Goal: Information Seeking & Learning: Learn about a topic

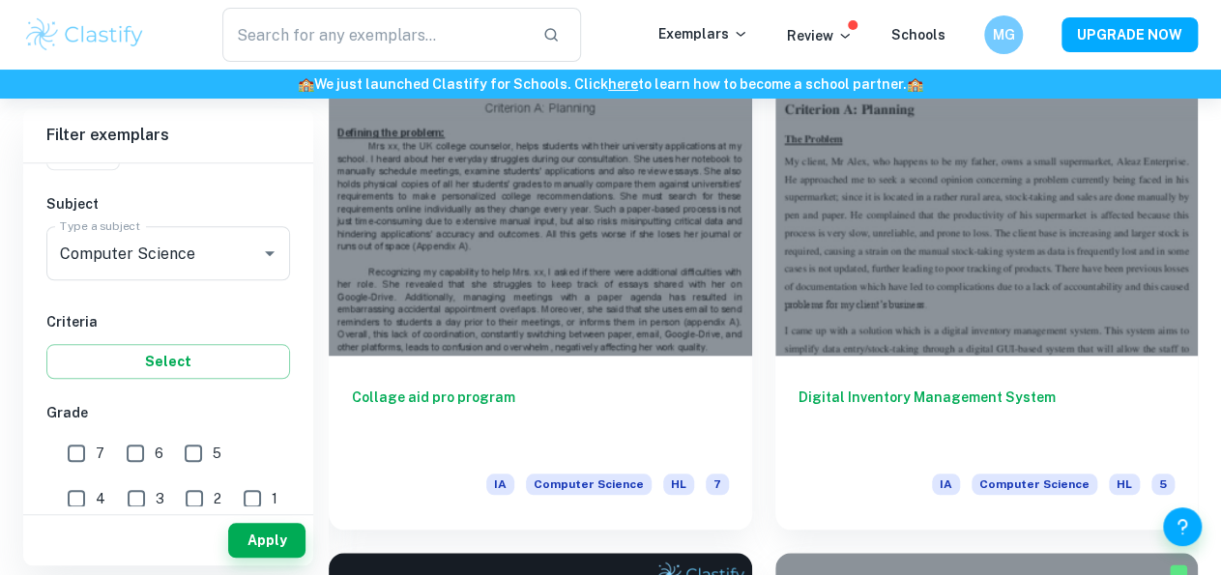
scroll to position [580, 0]
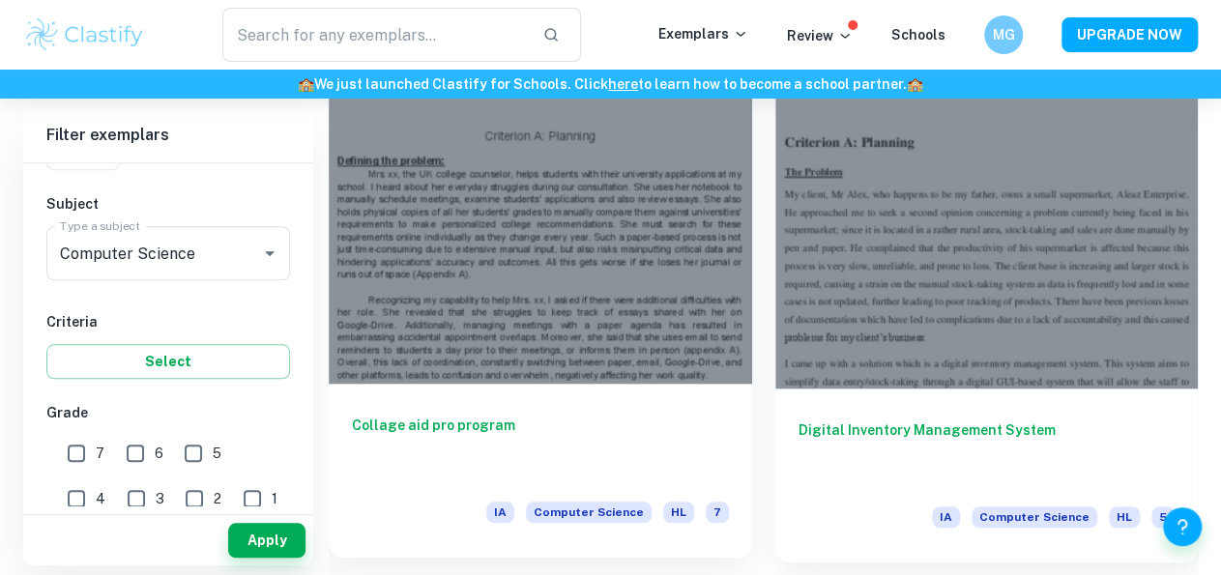
click at [662, 249] on div at bounding box center [540, 225] width 423 height 317
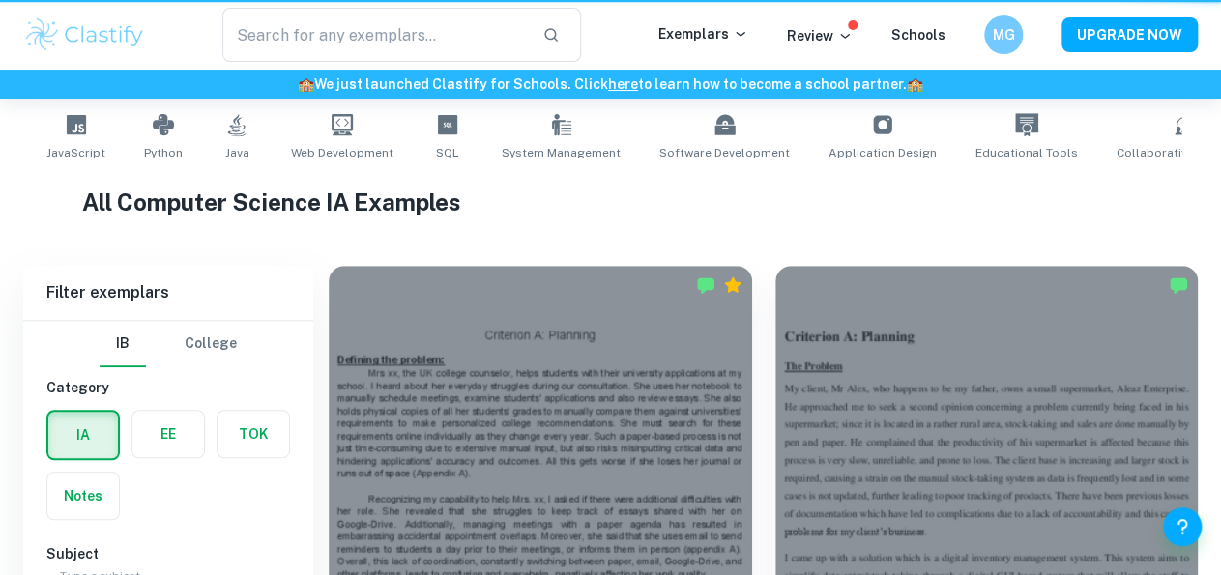
scroll to position [580, 0]
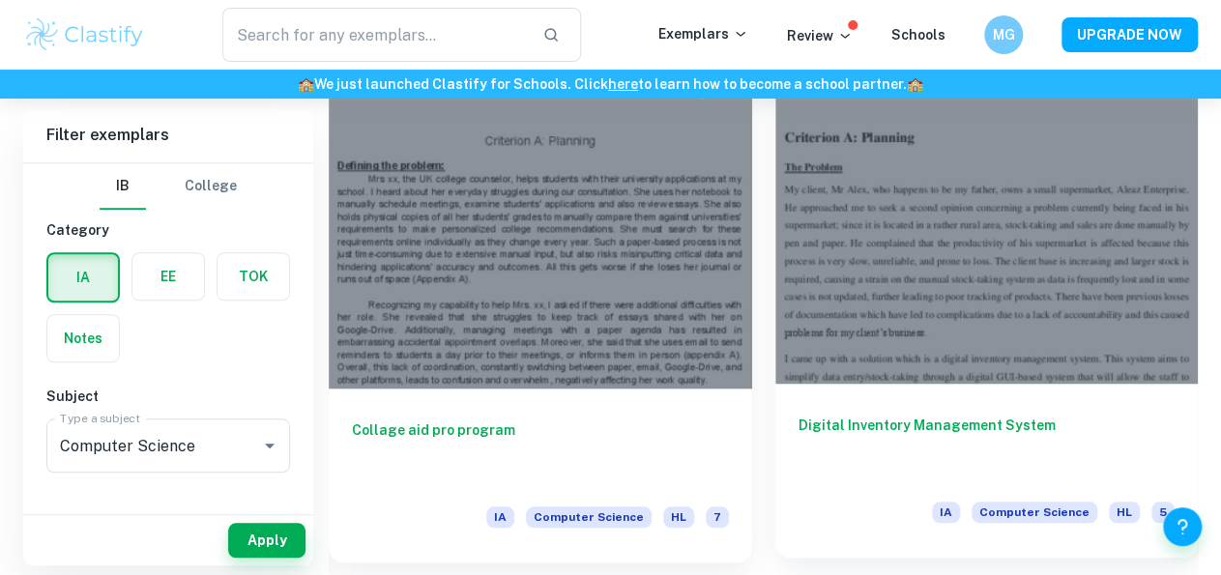
click at [941, 283] on div at bounding box center [986, 225] width 423 height 317
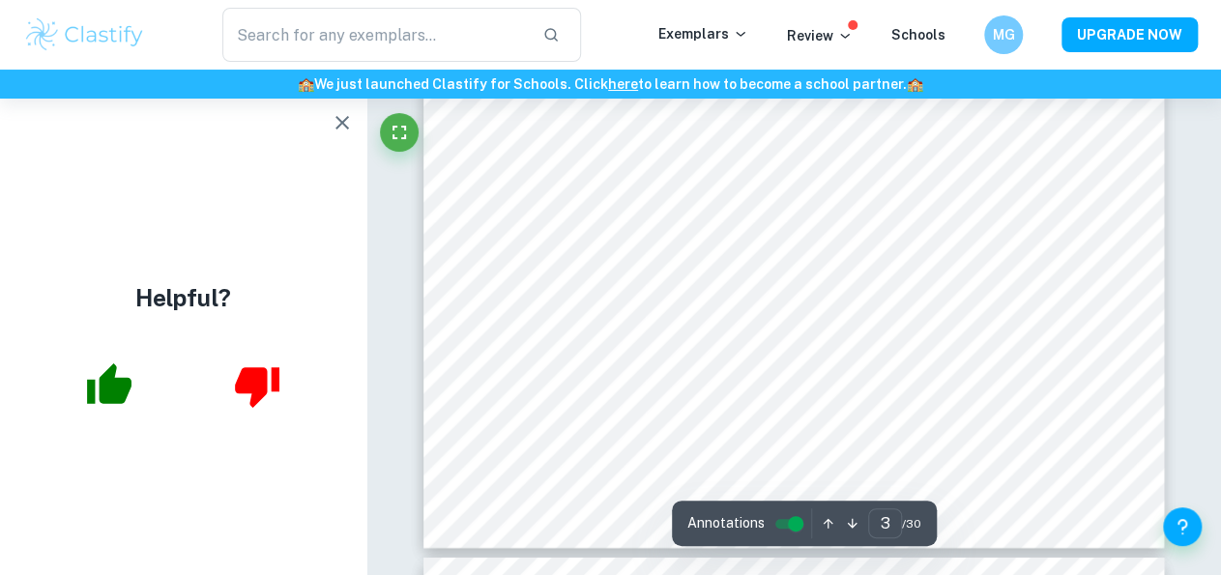
scroll to position [2803, 0]
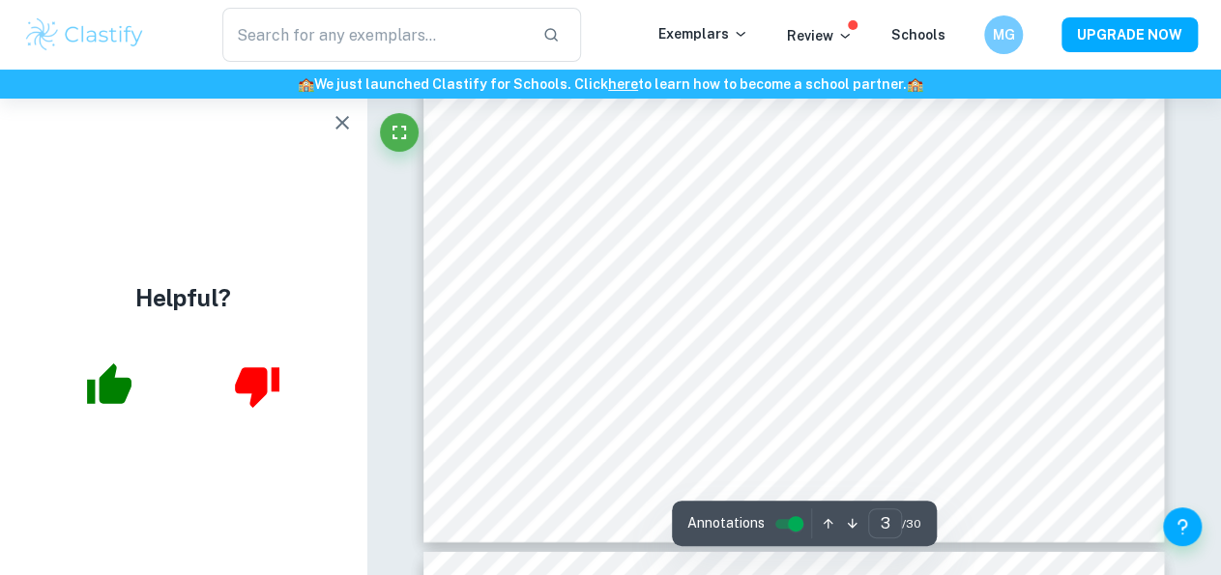
click at [349, 129] on icon "button" at bounding box center [342, 122] width 23 height 23
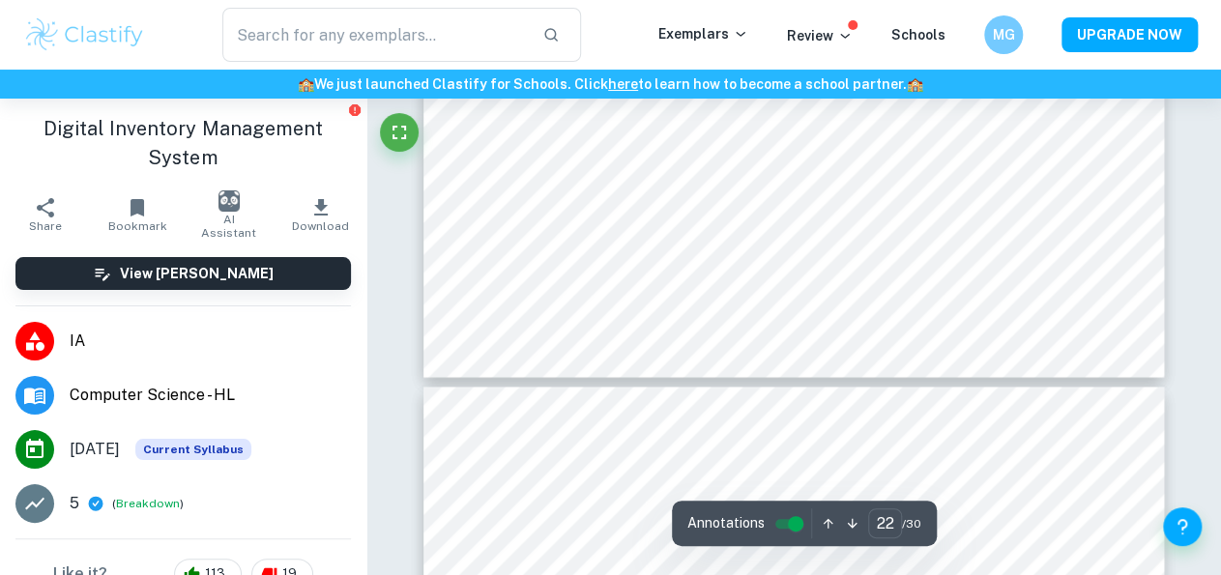
scroll to position [23105, 0]
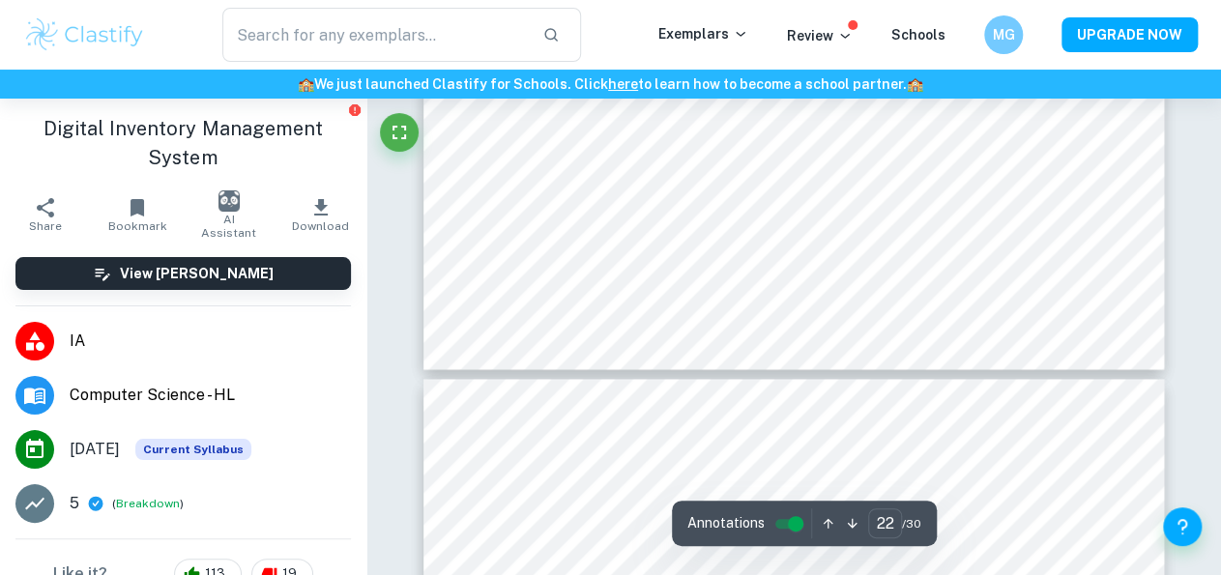
type input "23"
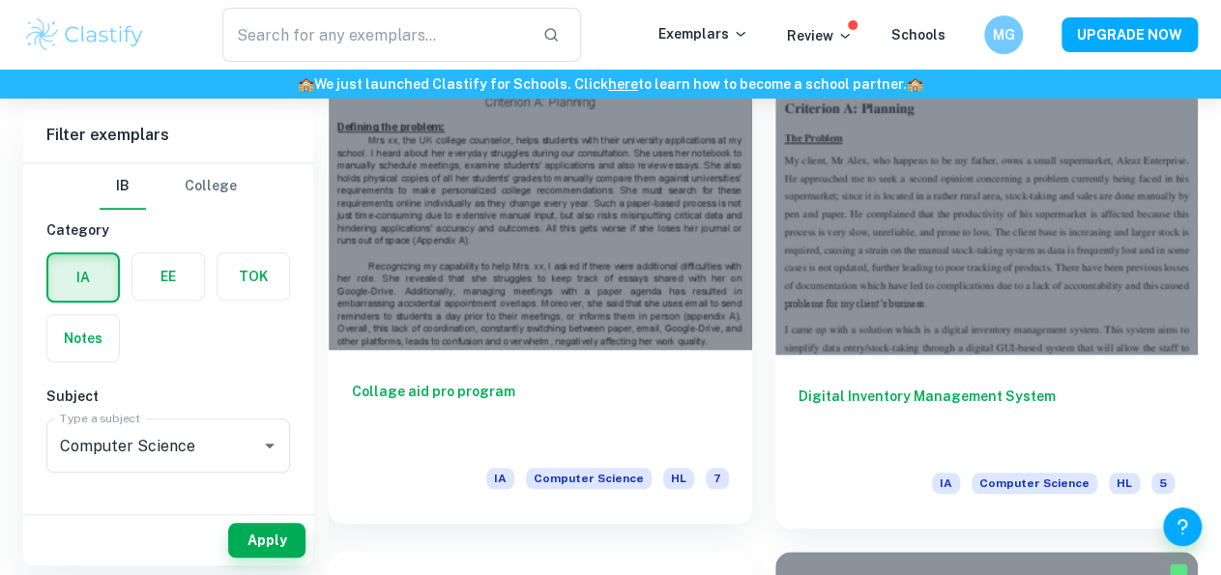
scroll to position [580, 0]
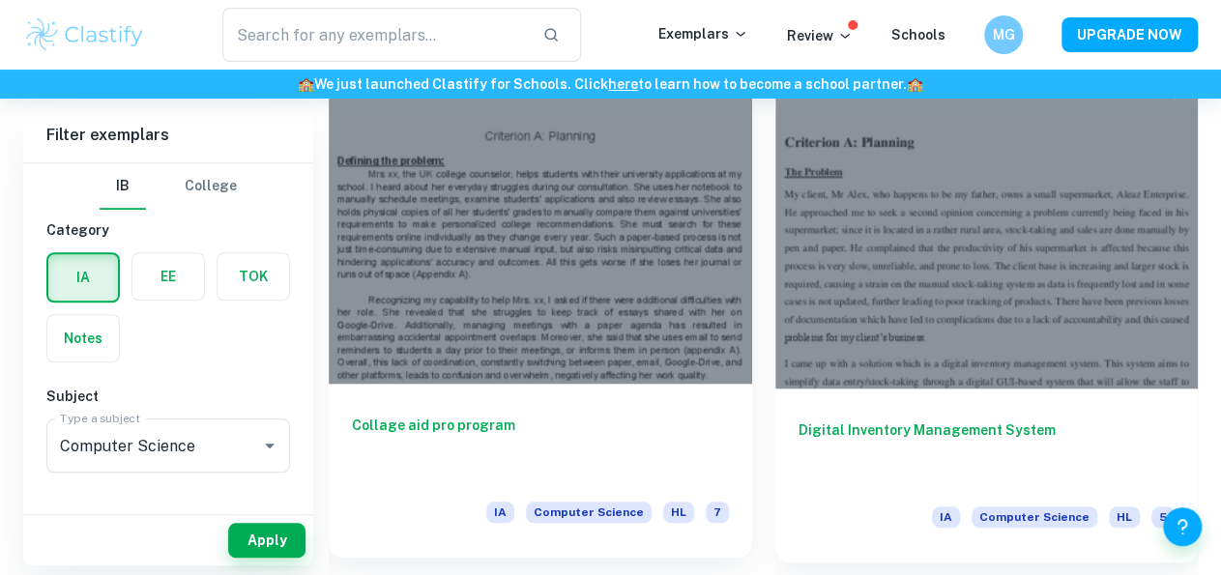
click at [562, 269] on div at bounding box center [540, 225] width 423 height 317
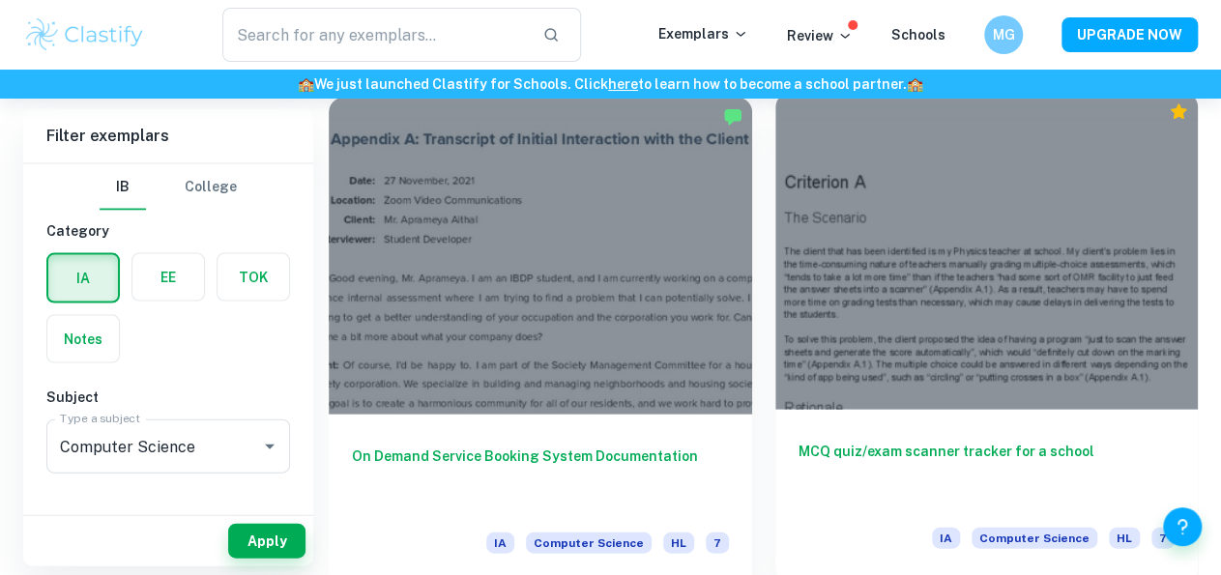
scroll to position [1739, 0]
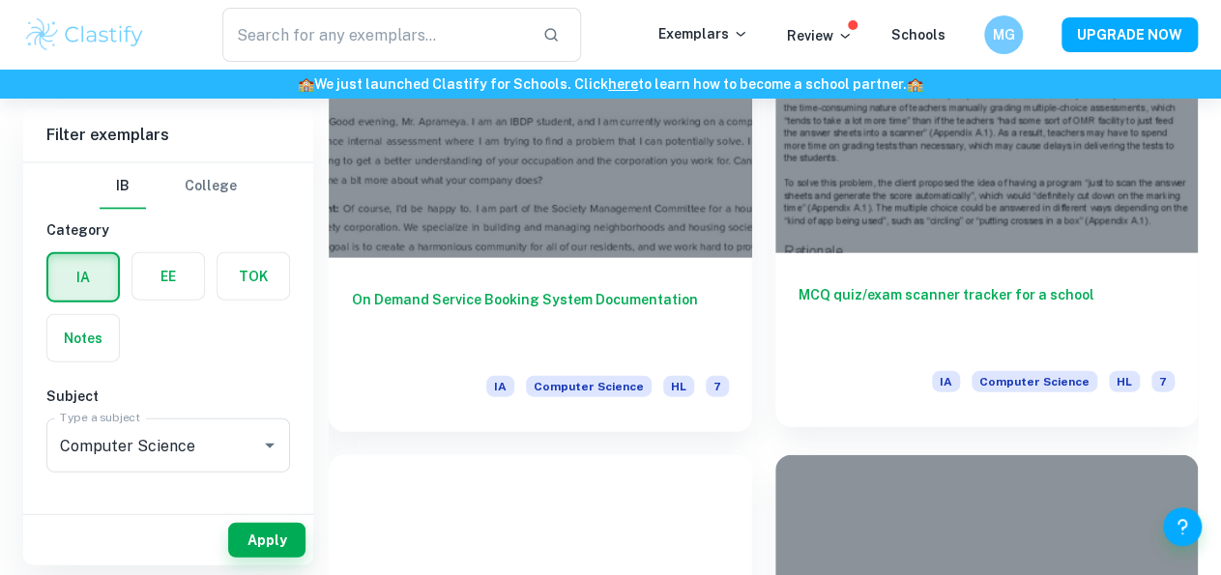
click at [898, 222] on div at bounding box center [986, 94] width 423 height 317
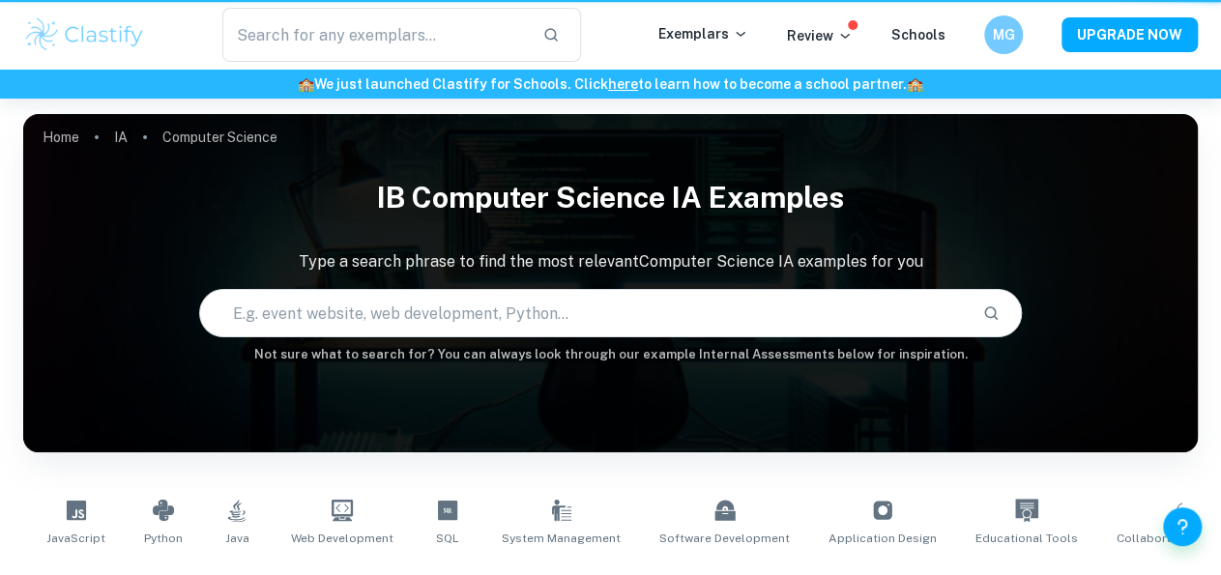
scroll to position [1739, 0]
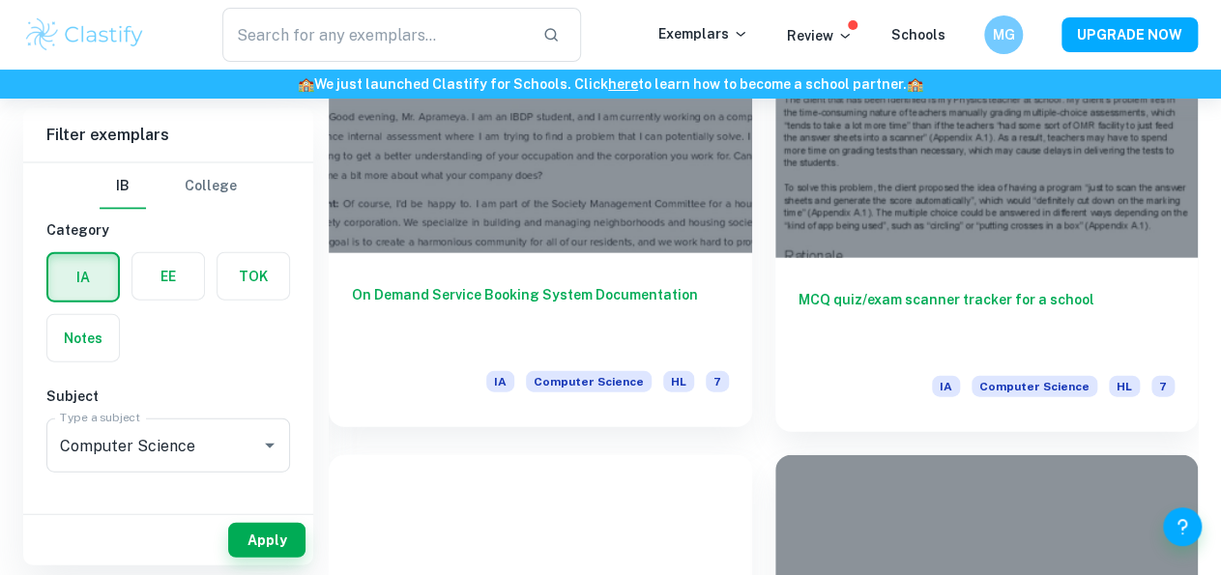
click at [492, 206] on div at bounding box center [540, 94] width 423 height 317
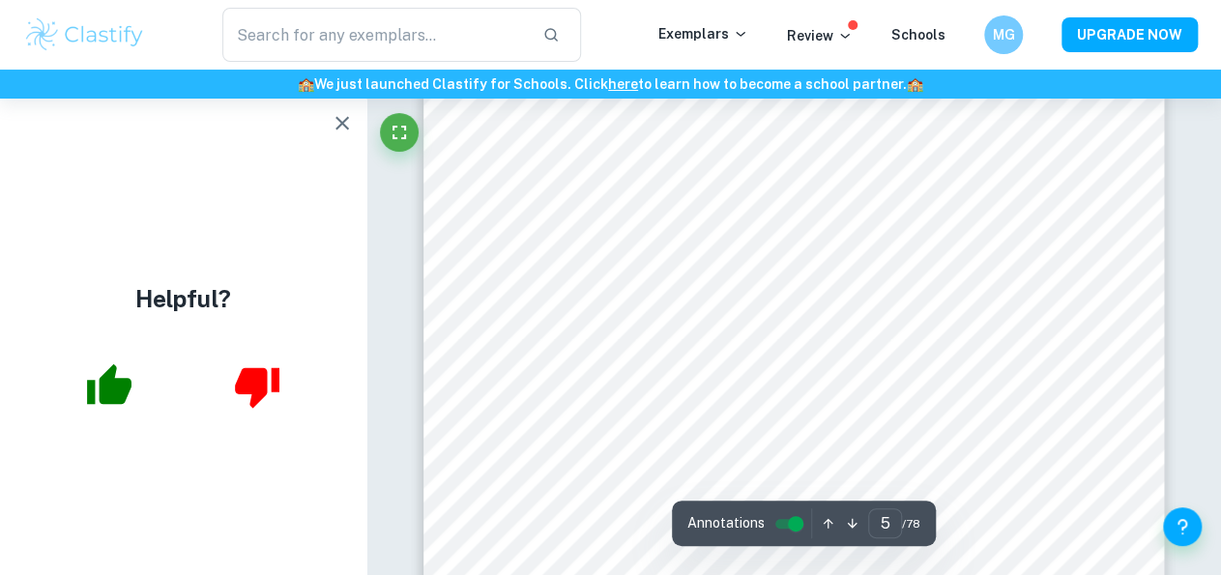
scroll to position [4737, 0]
click at [336, 117] on icon "button" at bounding box center [342, 123] width 14 height 14
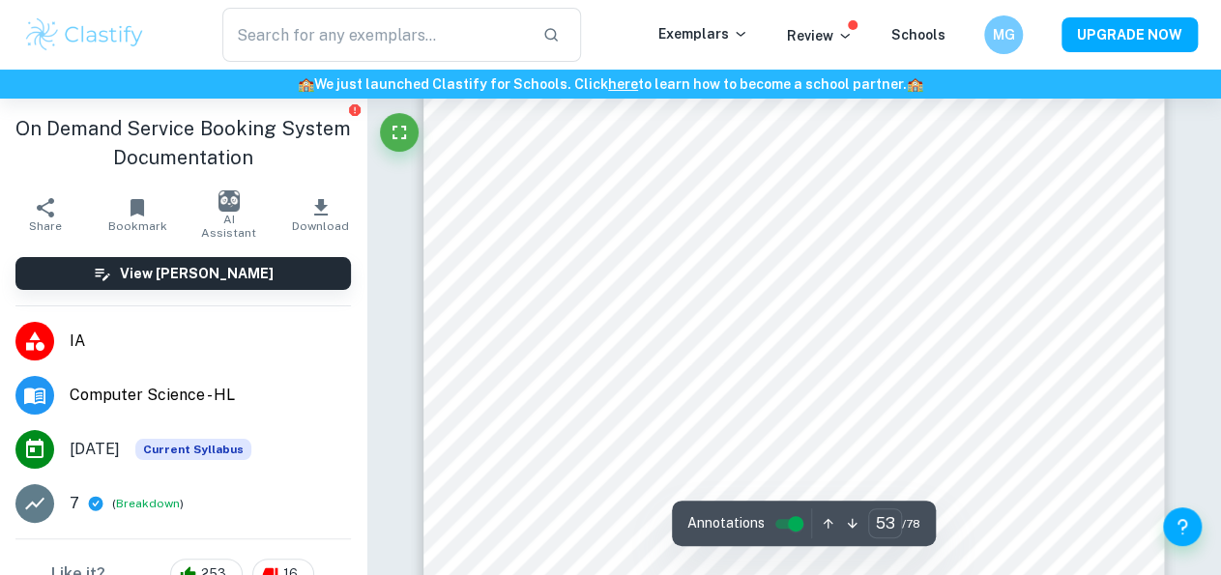
scroll to position [56635, 0]
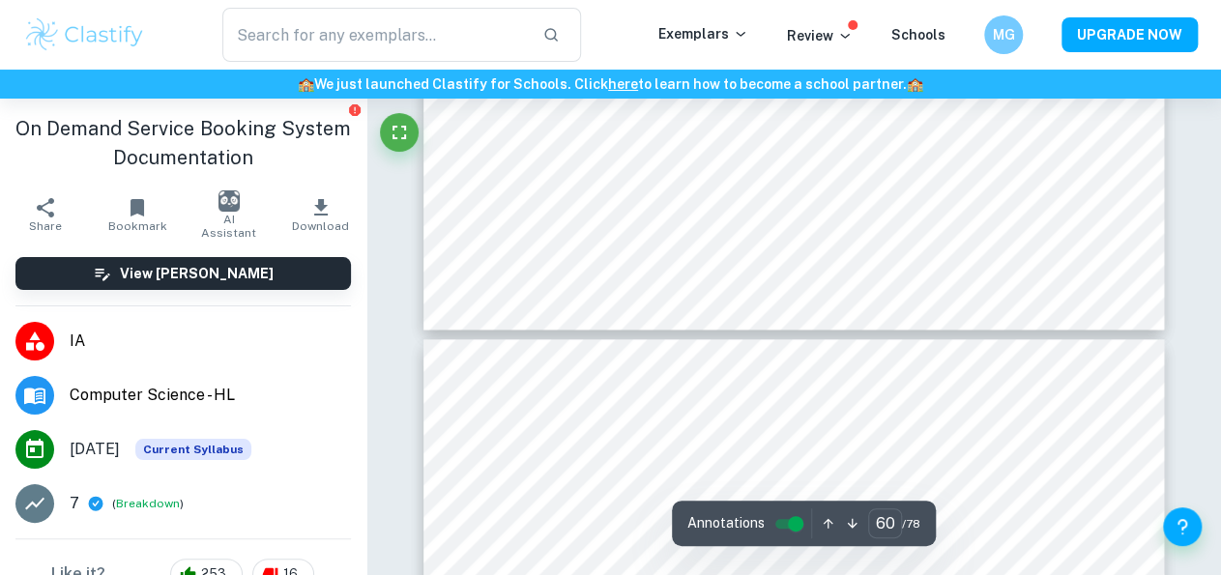
type input "61"
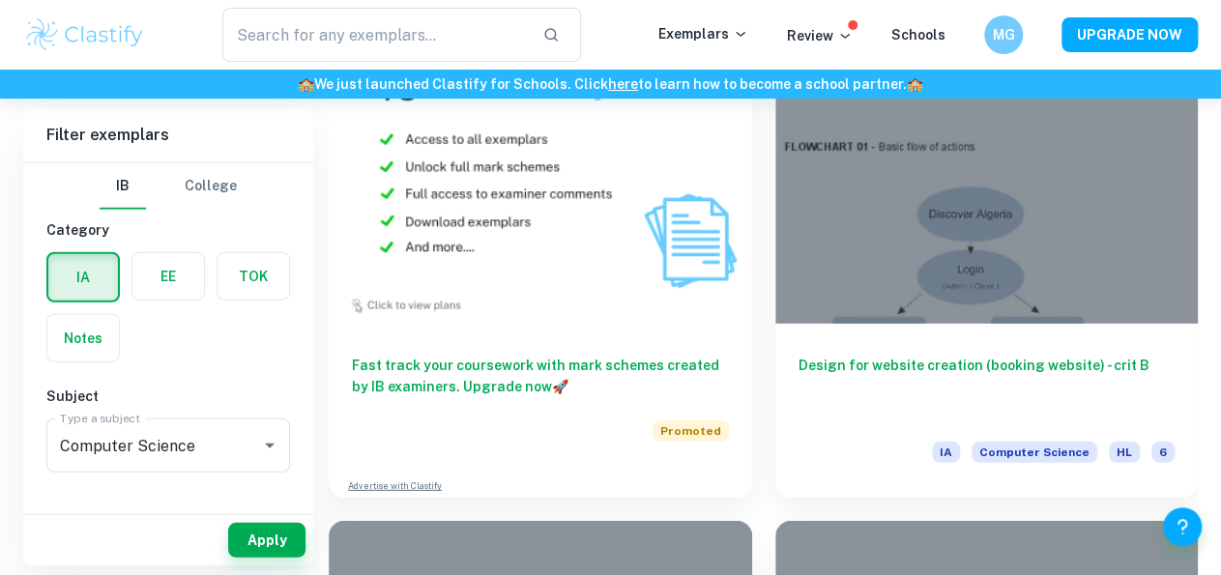
scroll to position [2224, 0]
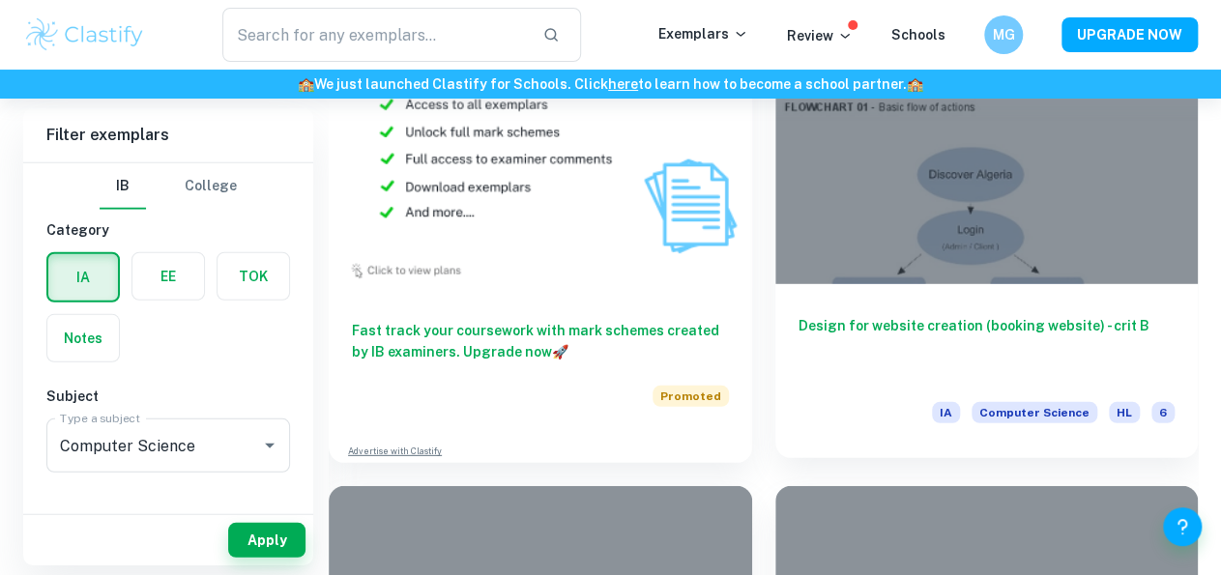
click at [856, 333] on h6 "Design for website creation (booking website) - crit B" at bounding box center [987, 347] width 377 height 64
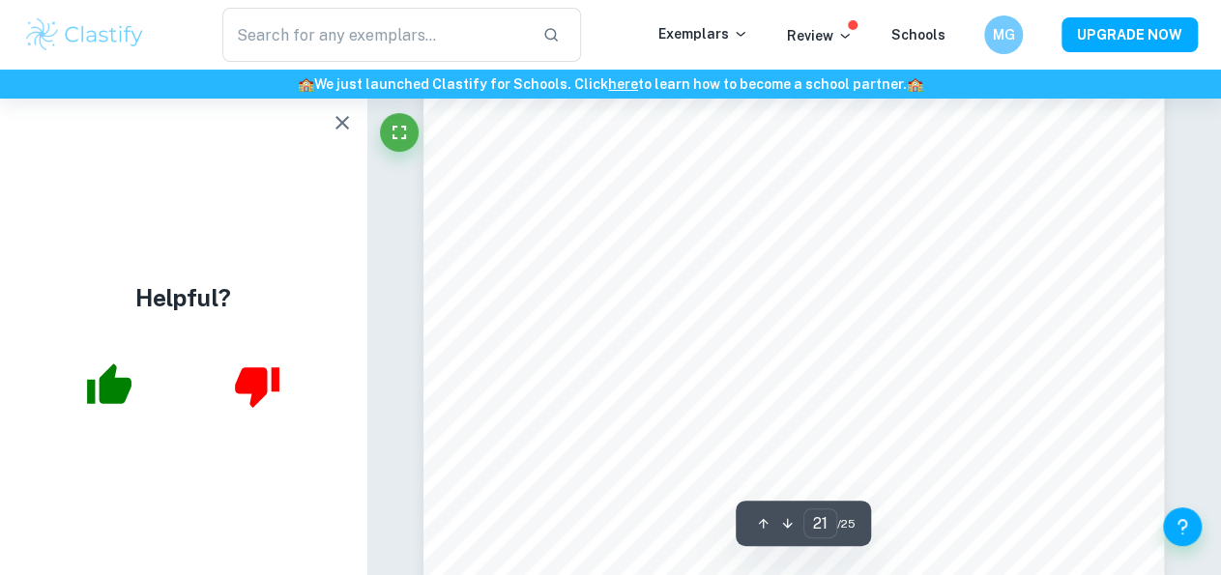
scroll to position [22153, 0]
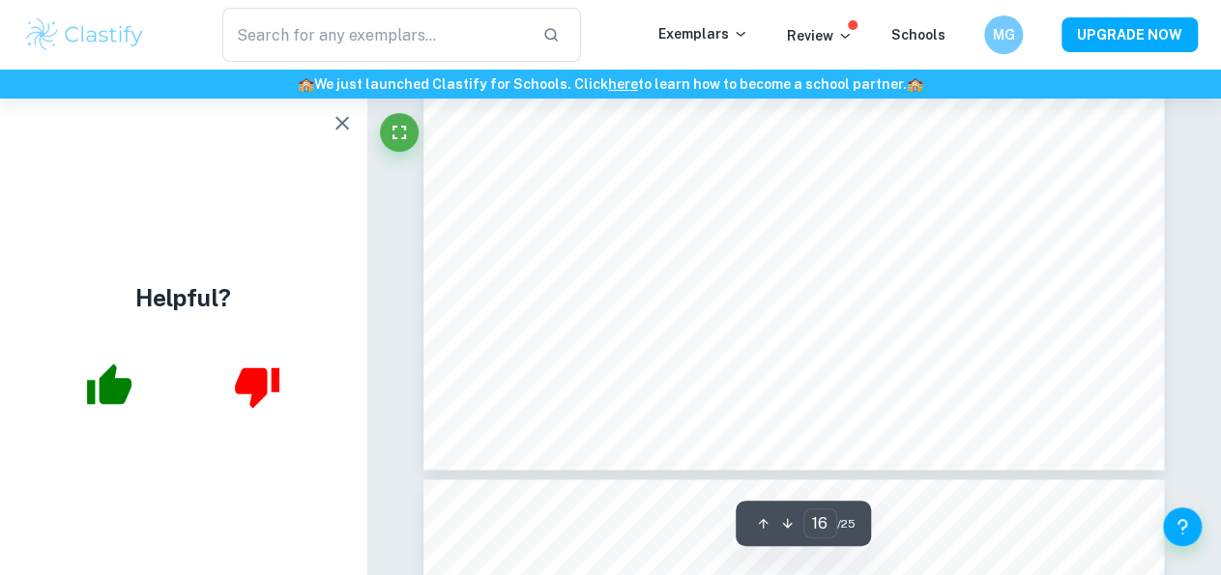
click at [335, 118] on icon "button" at bounding box center [342, 122] width 23 height 23
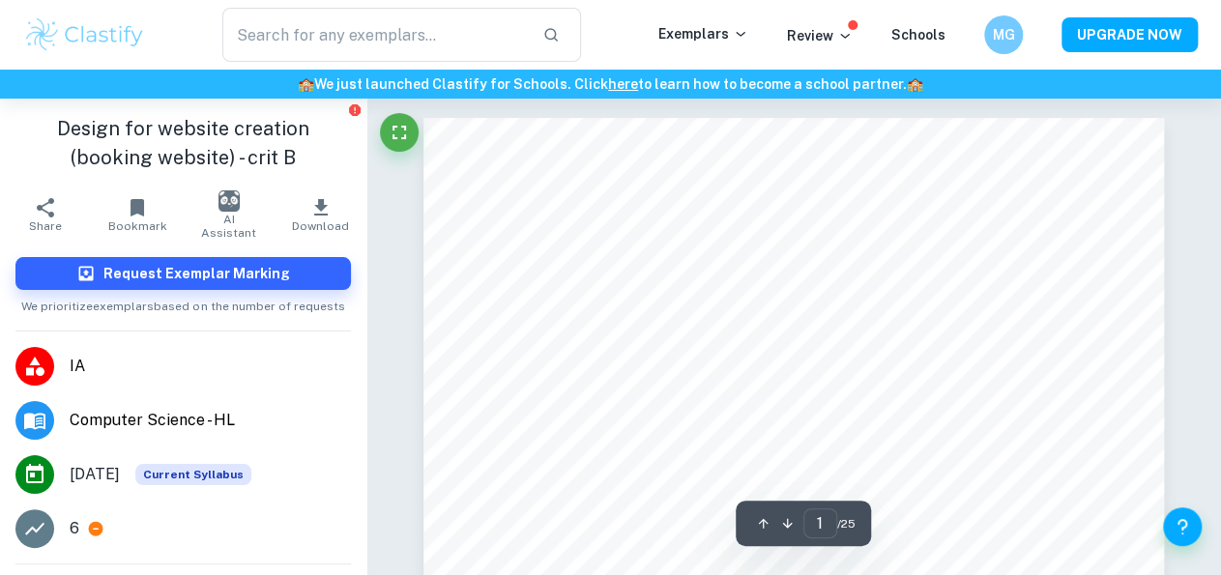
scroll to position [386, 0]
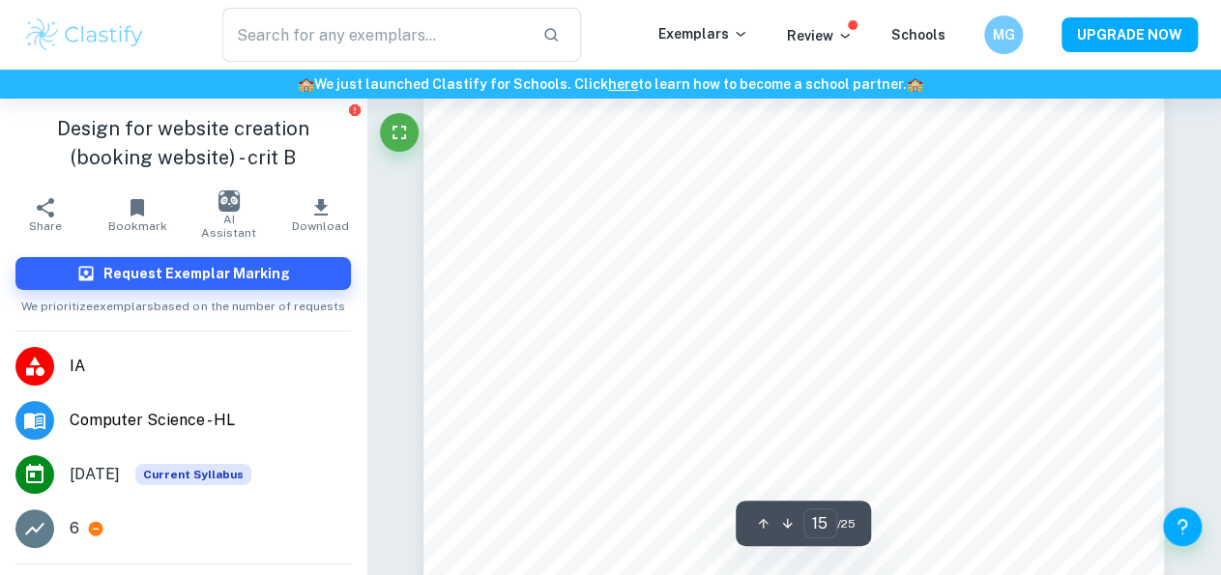
type input "16"
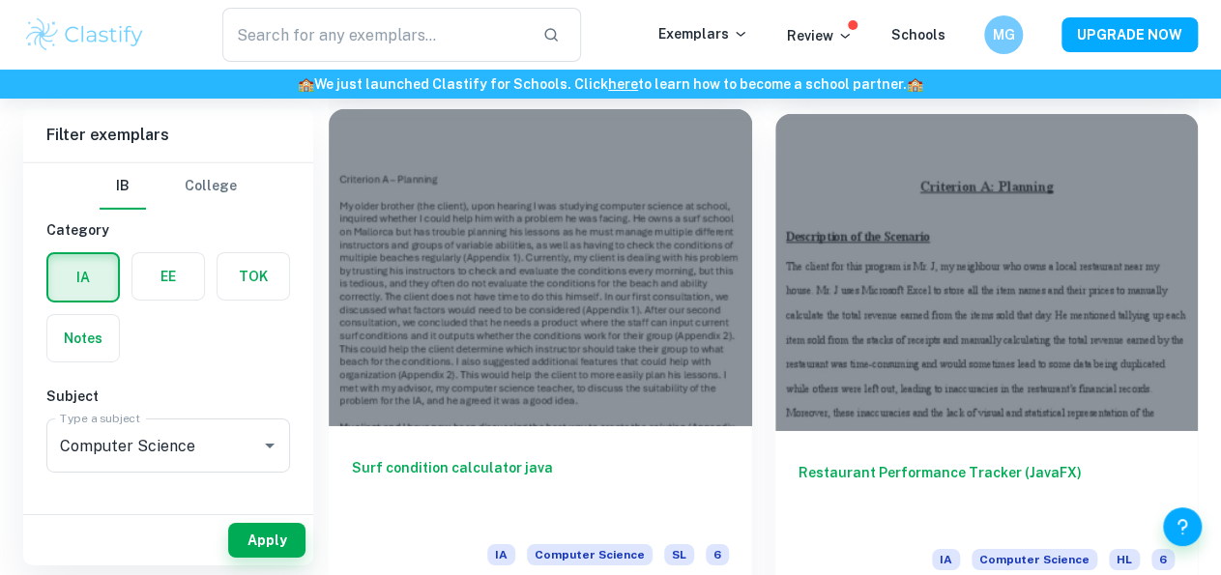
scroll to position [2706, 0]
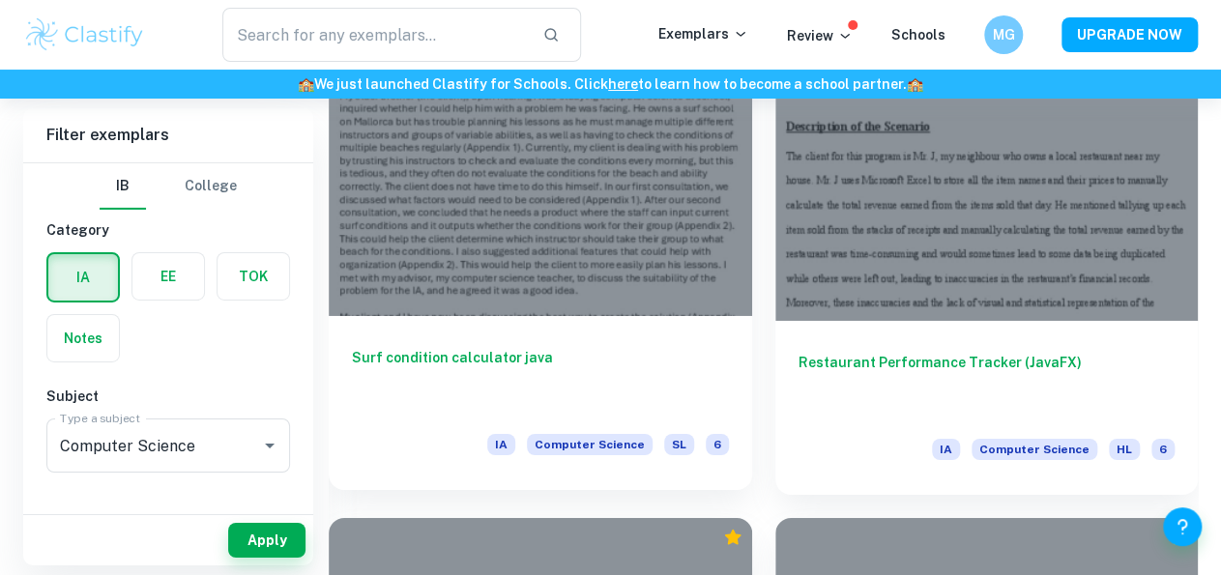
click at [674, 308] on div at bounding box center [540, 157] width 423 height 317
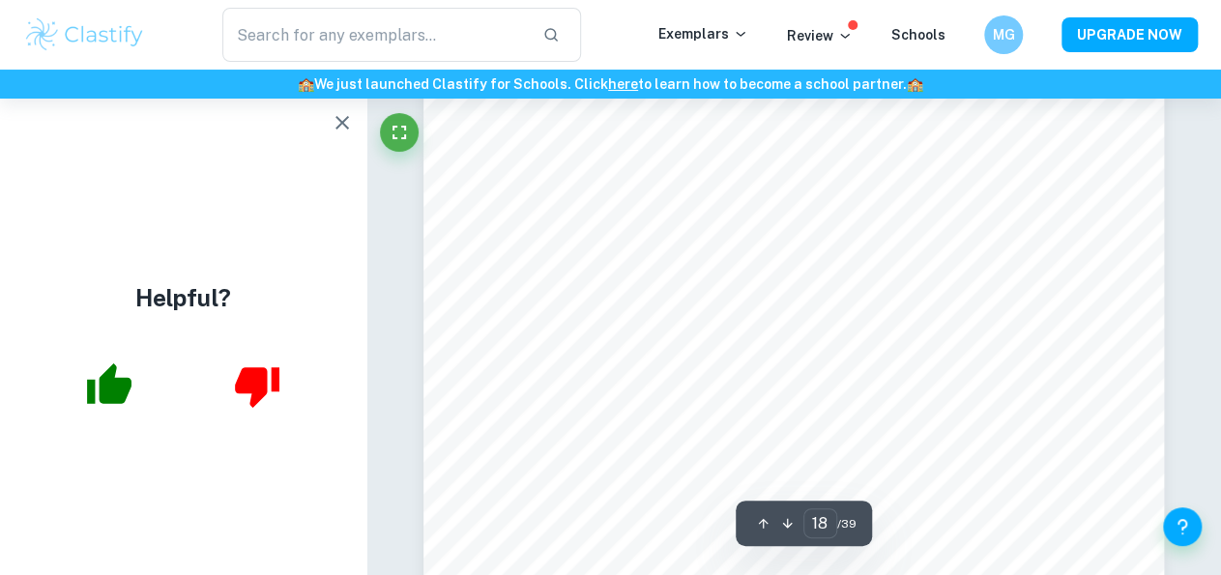
scroll to position [18824, 0]
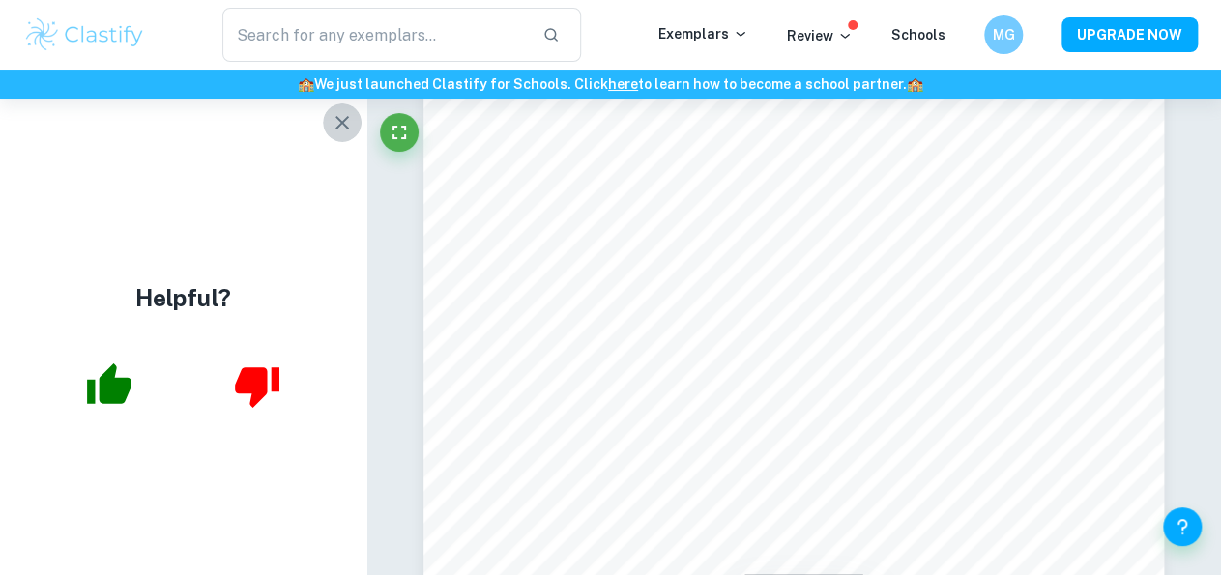
click at [323, 122] on button "button" at bounding box center [342, 122] width 39 height 39
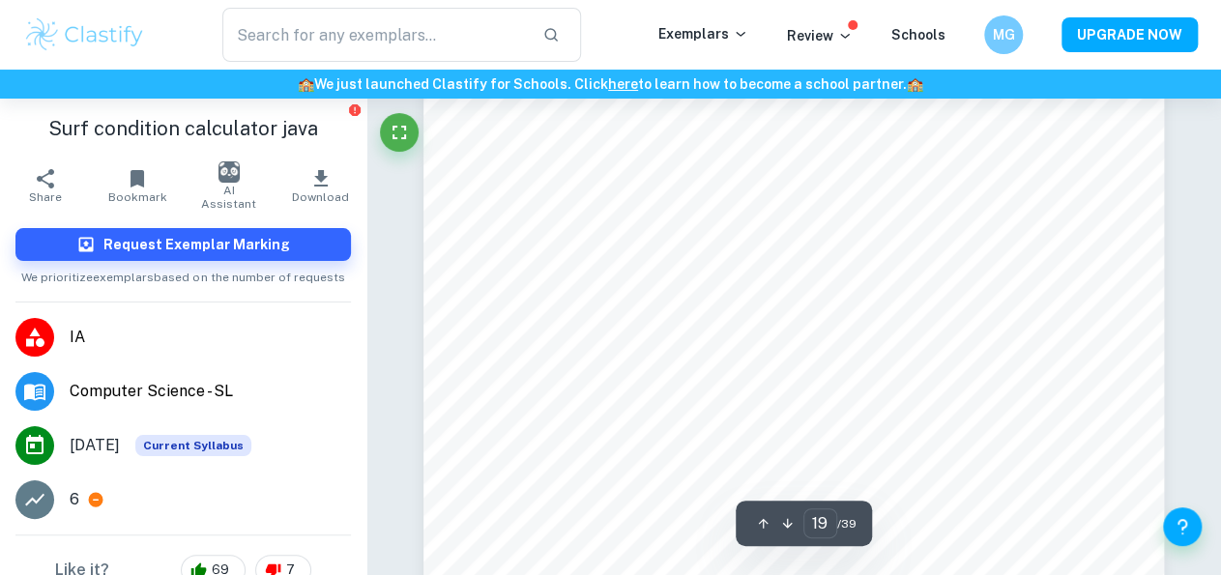
scroll to position [19694, 0]
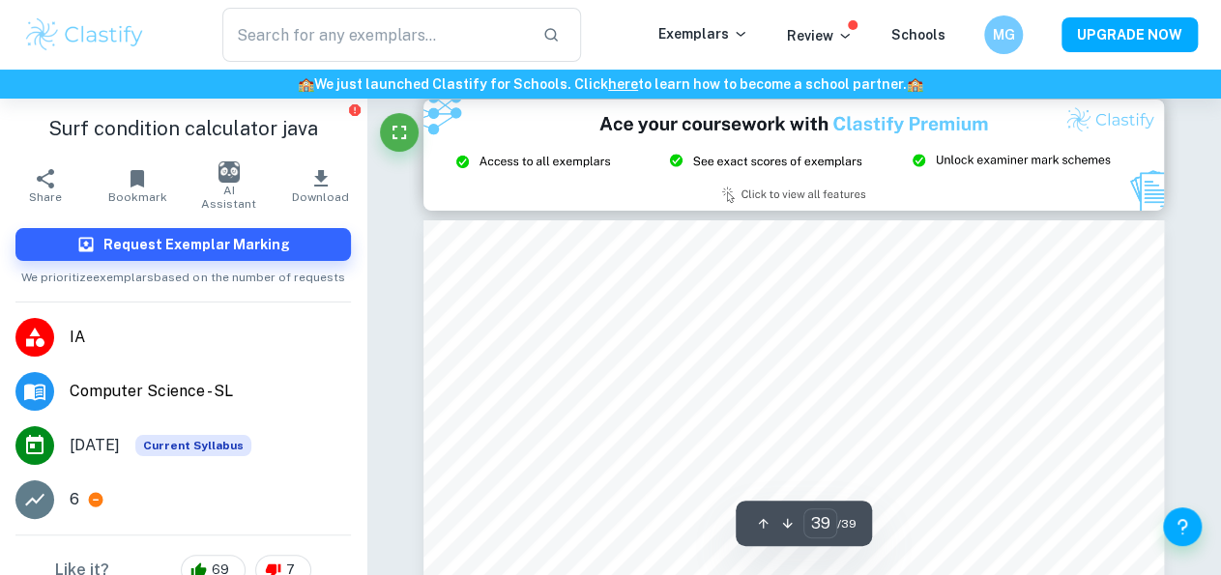
type input "38"
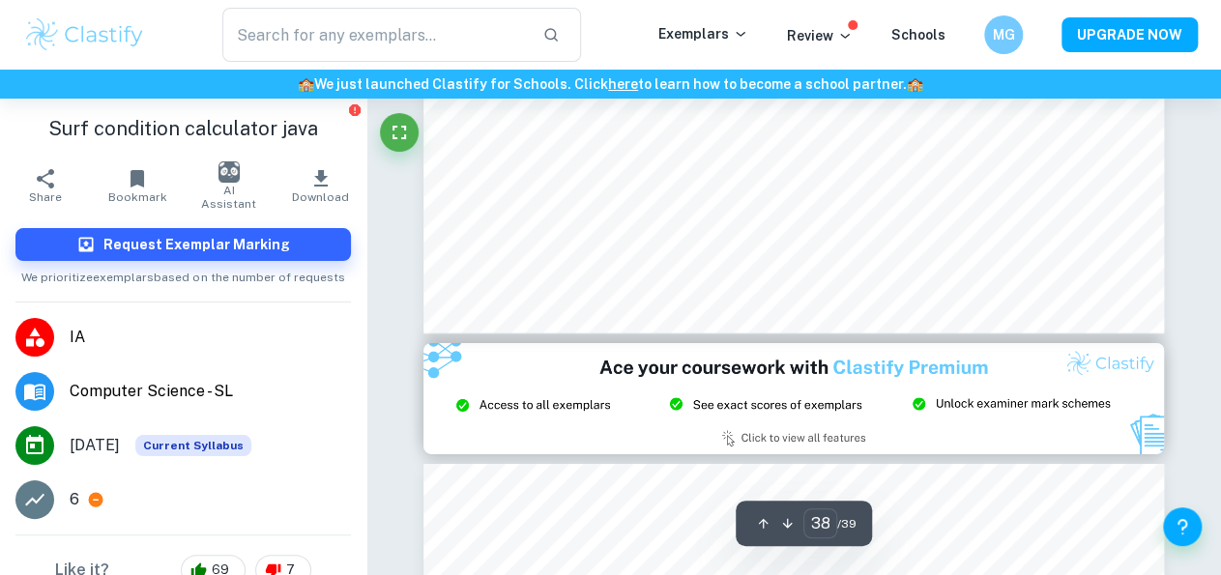
scroll to position [40799, 0]
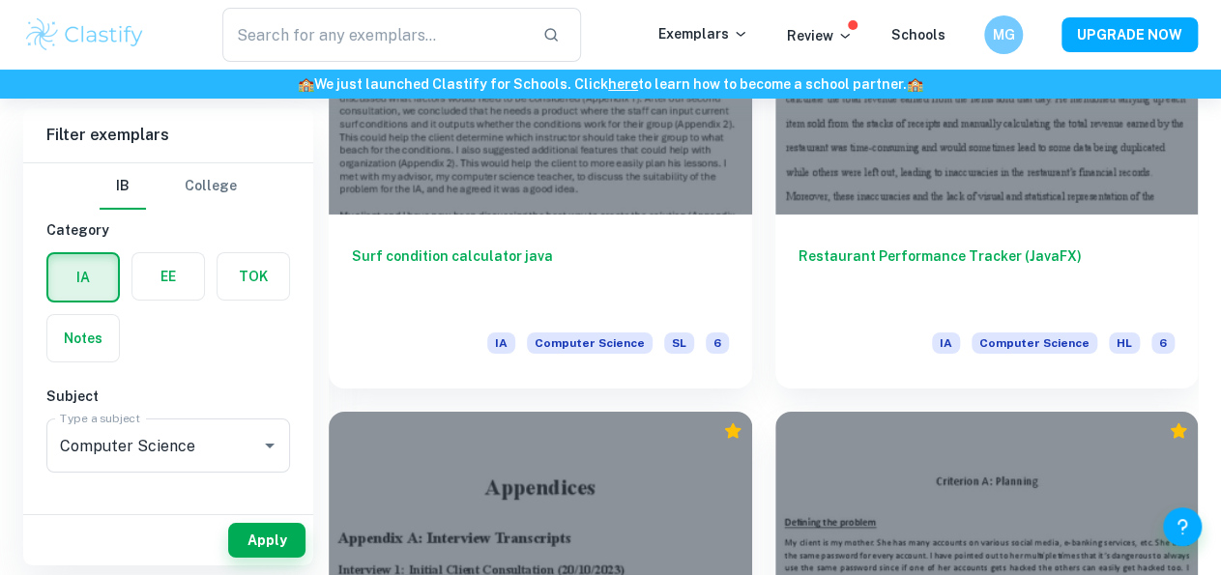
scroll to position [2803, 0]
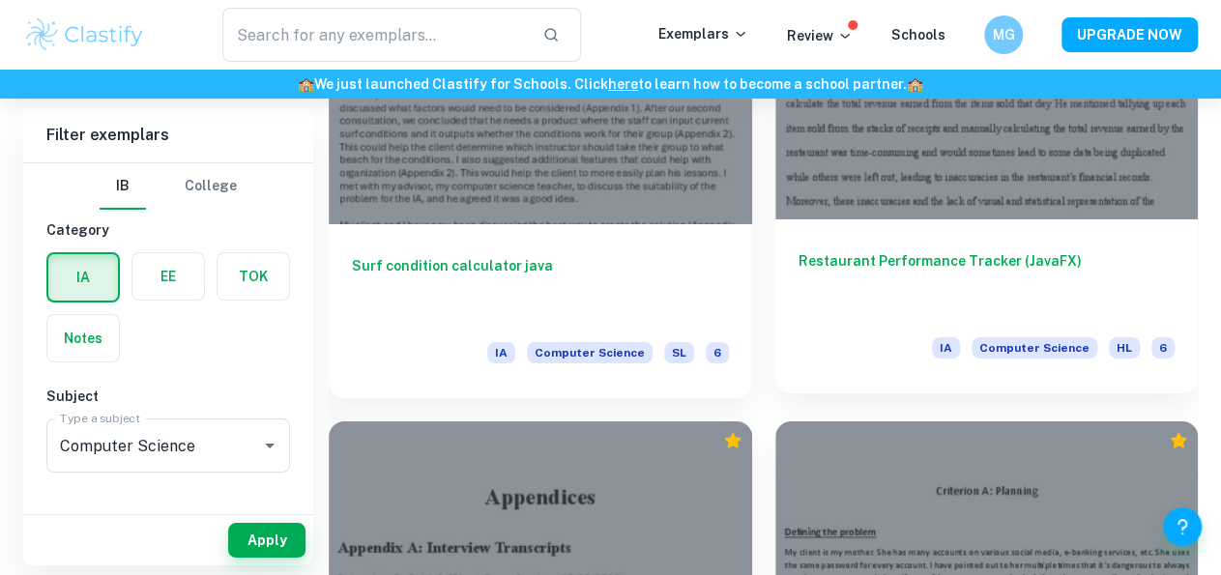
click at [878, 225] on div "Restaurant Performance Tracker (JavaFX) IA Computer Science HL 6" at bounding box center [986, 306] width 423 height 174
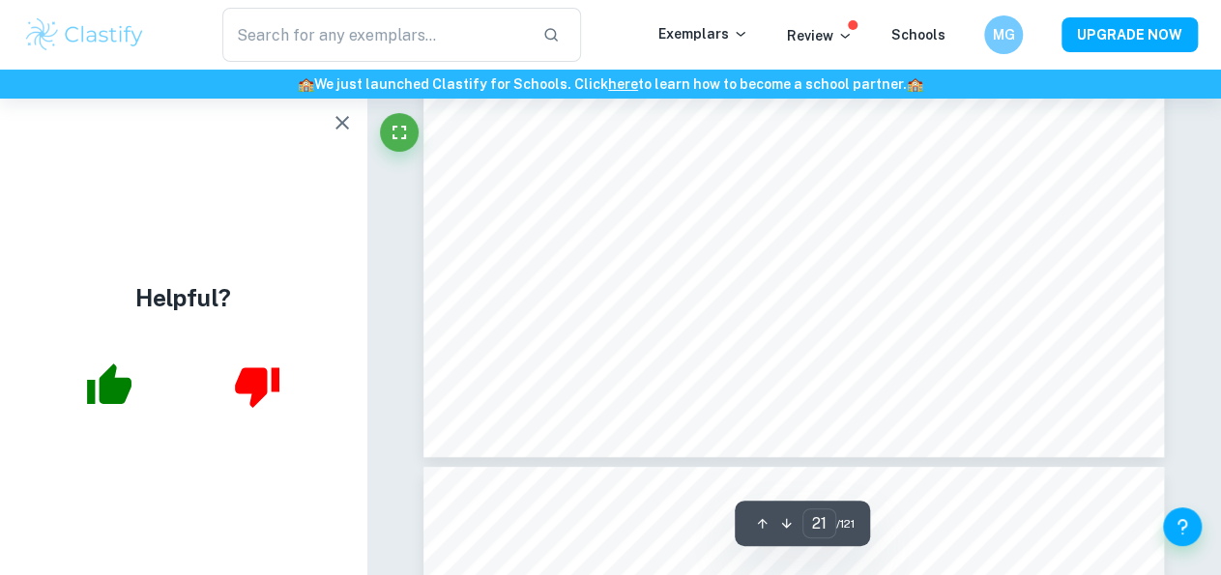
scroll to position [22525, 0]
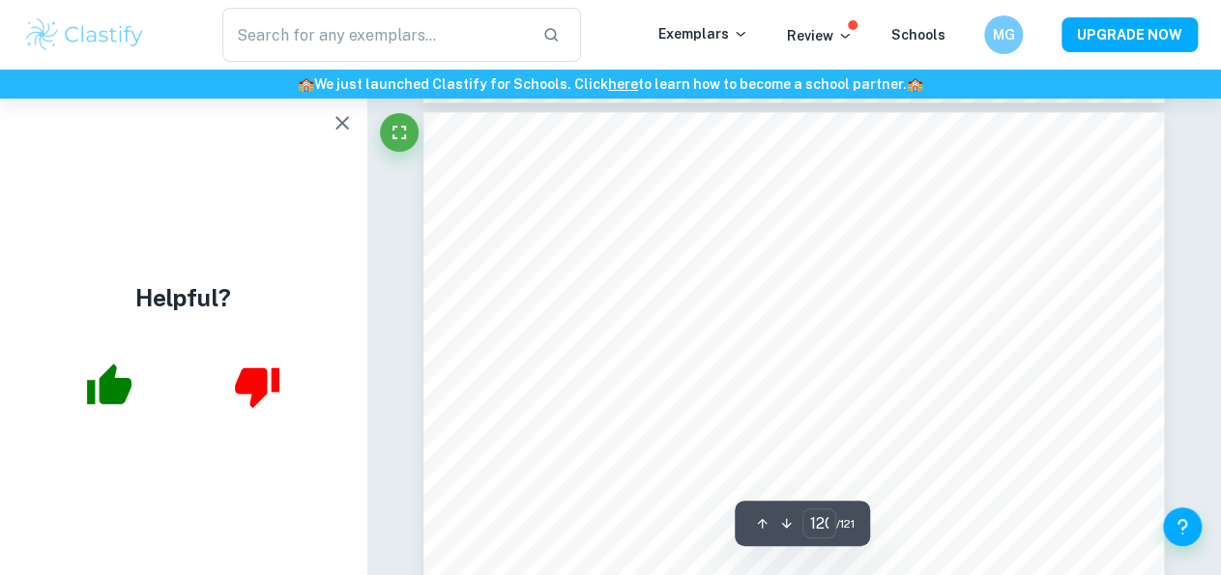
type input "121"
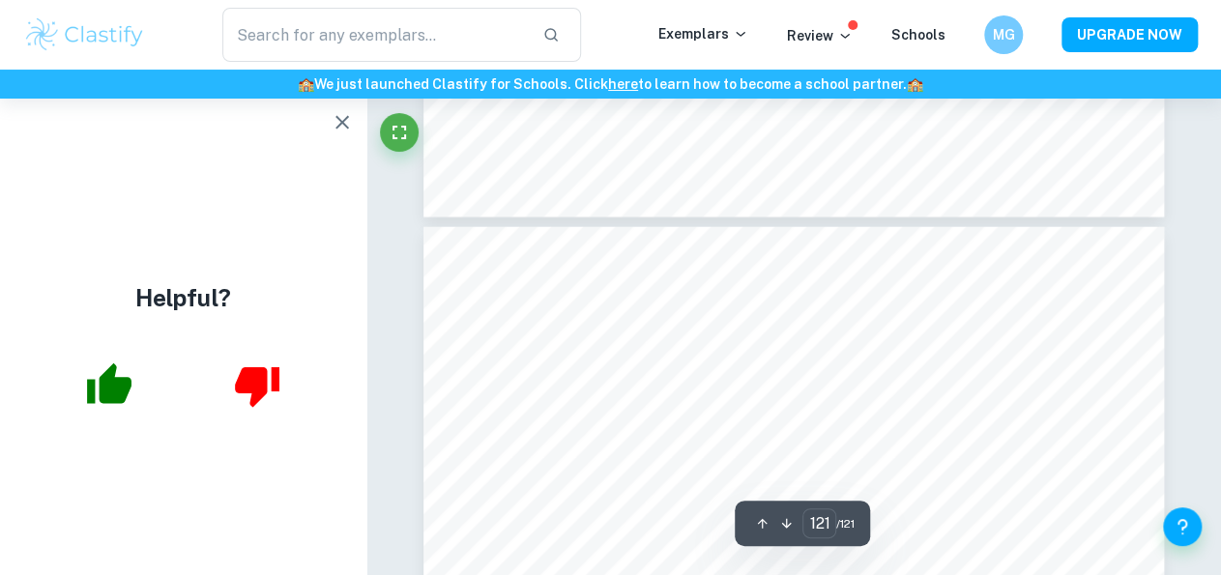
scroll to position [129946, 0]
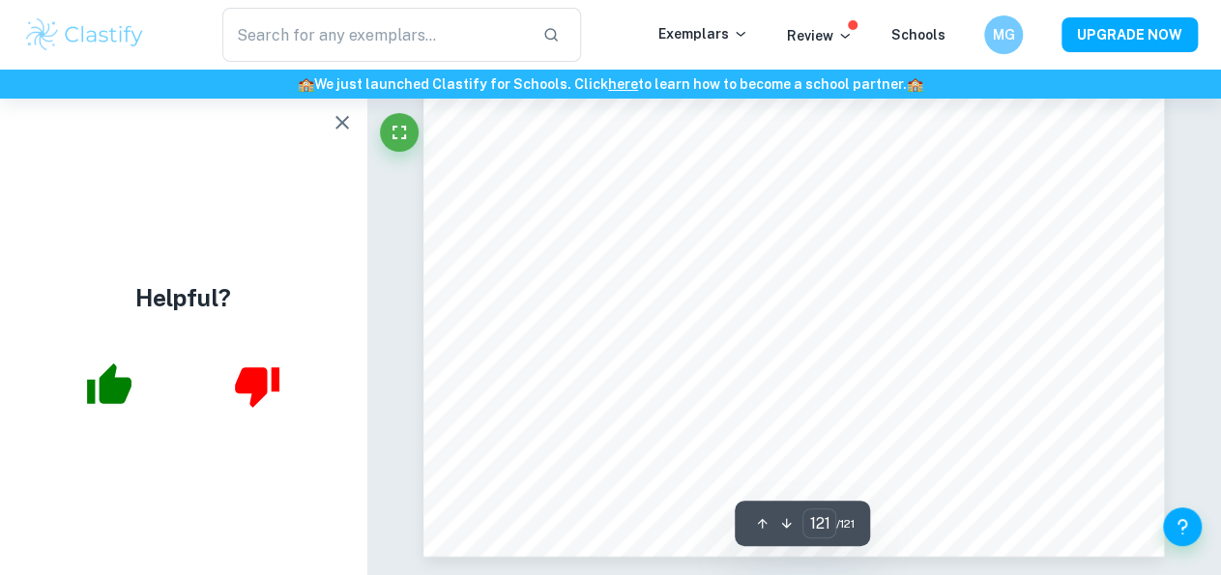
click at [350, 117] on icon "button" at bounding box center [342, 122] width 23 height 23
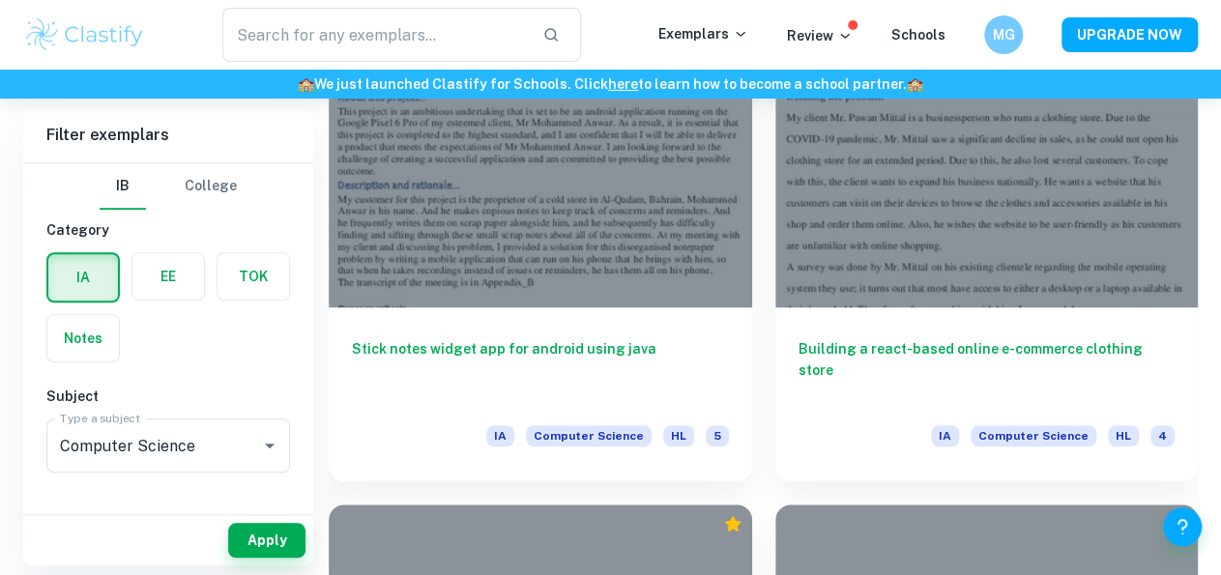
scroll to position [6960, 0]
